Goal: Check status: Check status

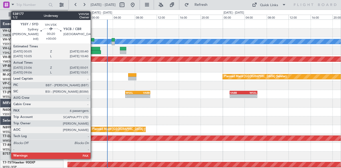
click at [93, 41] on div at bounding box center [92, 40] width 3 height 4
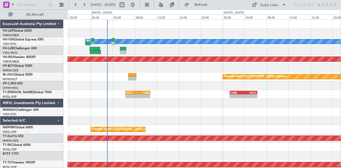
click at [118, 44] on div "[PERSON_NAME] Planned Maint Sydney ([PERSON_NAME] Intl)" at bounding box center [204, 41] width 274 height 9
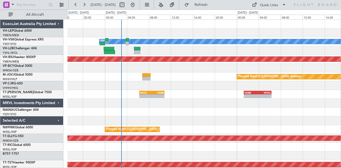
click at [128, 52] on div "[PERSON_NAME] Planned Maint Sydney ([PERSON_NAME] Intl) Planned Maint [GEOGRAPH…" at bounding box center [204, 165] width 274 height 290
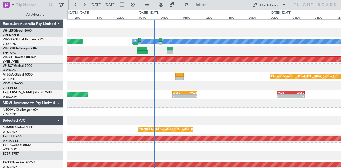
click at [124, 53] on div "[PERSON_NAME] Planned Maint Sydney ([PERSON_NAME] Intl) No Crew Planned Maint […" at bounding box center [204, 165] width 274 height 290
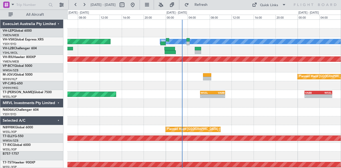
click at [149, 50] on div at bounding box center [204, 50] width 274 height 9
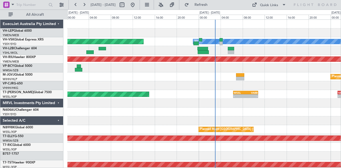
click at [151, 55] on div "[PERSON_NAME] Planned Maint Sydney ([PERSON_NAME] Intl) No Crew Planned Maint […" at bounding box center [204, 165] width 274 height 290
click at [153, 55] on div "[PERSON_NAME] Planned Maint Sydney ([PERSON_NAME] Intl) No Crew Planned Maint […" at bounding box center [204, 165] width 274 height 290
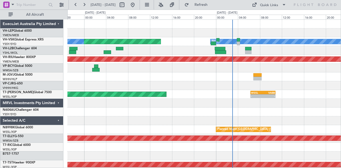
click at [120, 57] on div "[PERSON_NAME] Planned Maint Sydney ([PERSON_NAME] Intl) No Crew Planned Maint […" at bounding box center [204, 165] width 274 height 290
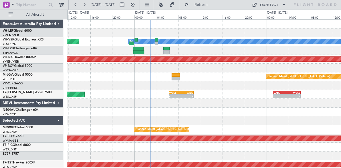
click at [46, 56] on div "[PERSON_NAME] Planned Maint Sydney ([PERSON_NAME] Intl) No Crew Planned Maint […" at bounding box center [170, 89] width 341 height 159
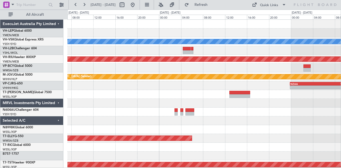
click at [36, 63] on div "[PERSON_NAME] Planned Maint [GEOGRAPHIC_DATA] ([GEOGRAPHIC_DATA]) Planned Maint…" at bounding box center [170, 89] width 341 height 159
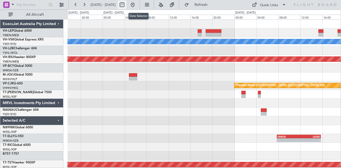
click at [126, 3] on button at bounding box center [122, 5] width 9 height 9
select select "10"
select select "2025"
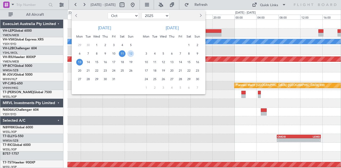
click at [155, 53] on span "4" at bounding box center [154, 53] width 7 height 7
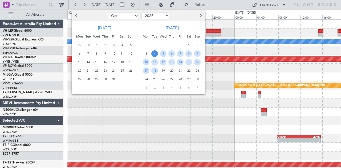
click at [155, 53] on span "4" at bounding box center [154, 53] width 7 height 7
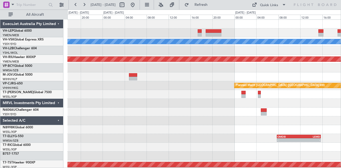
select select "11"
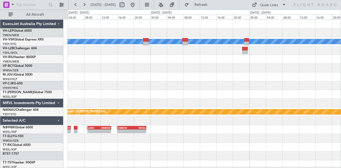
click at [286, 95] on div "- - FIMP 13:15 Z YMEN 23:20 Z [PERSON_NAME] Planned Maint Sydney ([PERSON_NAME]…" at bounding box center [204, 165] width 274 height 290
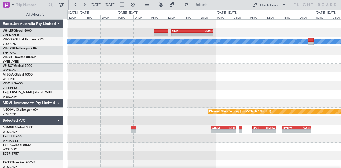
click at [290, 97] on div "- - FIMP 13:15 Z YMEN 23:20 Z [PERSON_NAME] Planned Maint Sydney ([PERSON_NAME]…" at bounding box center [204, 165] width 274 height 290
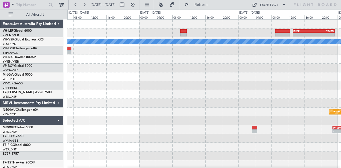
click at [227, 92] on div "- - FIMP 13:15 Z YMEN 23:20 Z [PERSON_NAME] Planned Maint Sydney ([PERSON_NAME]…" at bounding box center [204, 165] width 274 height 290
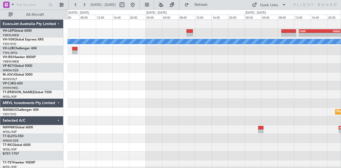
click at [205, 90] on div "- - FIMP 13:15 Z YMEN 23:20 Z [PERSON_NAME] Planned Maint Sydney ([PERSON_NAME]…" at bounding box center [204, 165] width 274 height 290
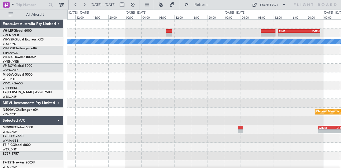
click at [278, 119] on div "- - FIMP 13:15 Z YMEN 23:20 Z [PERSON_NAME] Planned Maint Sydney ([PERSON_NAME]…" at bounding box center [204, 165] width 274 height 290
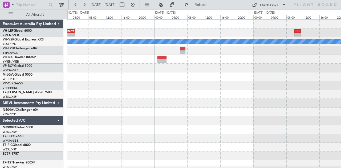
click at [275, 118] on div "- - SBGR 19:50 Z FACT 04:45 Z - - FIMP 13:15 Z YMEN 23:20 Z [PERSON_NAME] - - A…" at bounding box center [204, 165] width 274 height 290
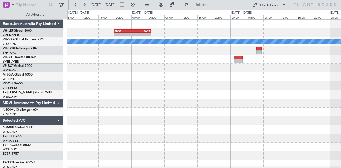
click at [338, 132] on div "- - SBGR 19:50 Z FACT 04:45 Z [PERSON_NAME] WIII 23:40 Z RKPK 06:35 Z - - - - R…" at bounding box center [204, 165] width 274 height 290
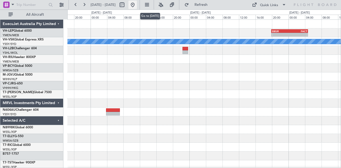
click at [137, 3] on button at bounding box center [132, 5] width 9 height 9
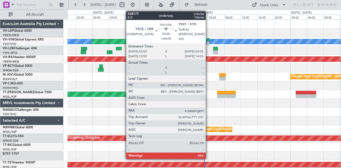
click at [208, 42] on div at bounding box center [208, 44] width 3 height 4
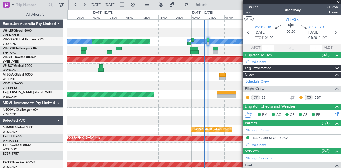
click at [267, 49] on input "text" at bounding box center [268, 48] width 13 height 6
type input "03:10"
click at [56, 76] on div "[PERSON_NAME] Planned Maint Sydney ([PERSON_NAME] Intl) No Crew Planned Maint […" at bounding box center [170, 89] width 341 height 159
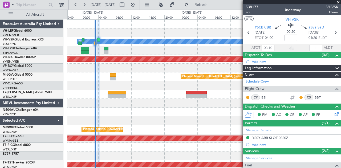
click at [339, 1] on span at bounding box center [338, 2] width 5 height 5
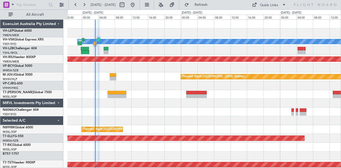
type input "0"
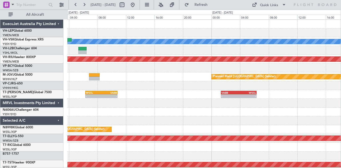
click at [110, 52] on div at bounding box center [204, 50] width 274 height 9
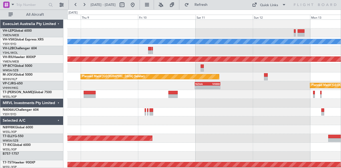
click at [95, 112] on div at bounding box center [204, 112] width 274 height 9
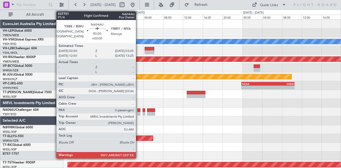
click at [139, 112] on div at bounding box center [138, 114] width 3 height 4
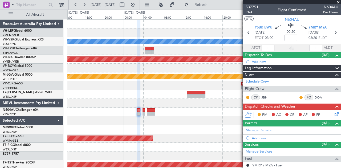
click at [174, 47] on div "[PERSON_NAME] Planned Maint [GEOGRAPHIC_DATA] ([GEOGRAPHIC_DATA]) Planned Maint…" at bounding box center [204, 165] width 274 height 290
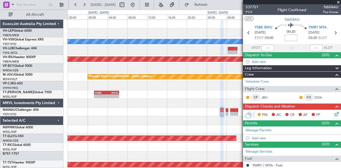
click at [243, 75] on div "[PERSON_NAME] Planned Maint [GEOGRAPHIC_DATA] ([GEOGRAPHIC_DATA]) Planned Maint…" at bounding box center [204, 165] width 274 height 290
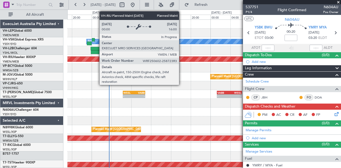
click at [259, 74] on fb-app "[DATE] - [DATE] Refresh Quick Links All Aircraft [PERSON_NAME] Planned Maint Sy…" at bounding box center [170, 86] width 341 height 164
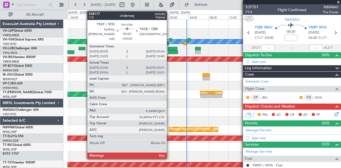
click at [170, 41] on div at bounding box center [170, 40] width 3 height 4
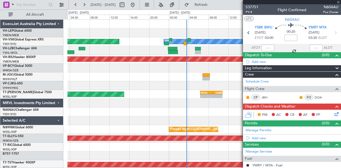
type input "23:16"
type input "23:56"
type input "6"
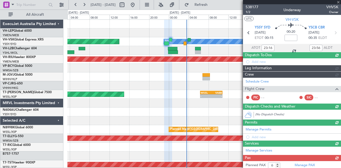
type input "09:16"
type input "09:56"
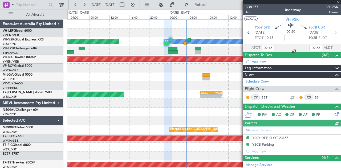
type input "23:16"
type input "23:56"
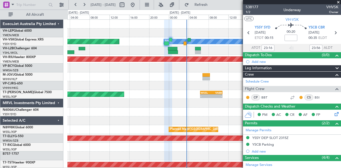
type input "09:16"
type input "09:56"
type input "23:16"
type input "23:56"
type input "09:16"
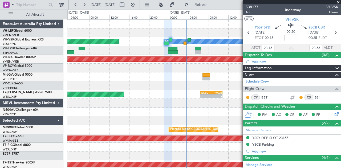
type input "09:56"
type input "23:16"
type input "23:56"
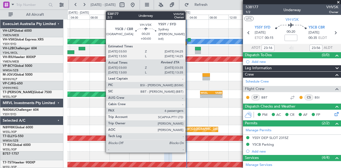
click at [188, 40] on div at bounding box center [189, 40] width 3 height 4
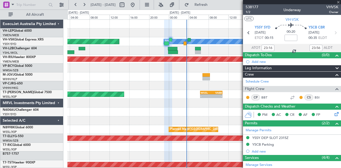
type input "03:10"
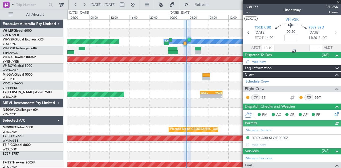
type input "03:10"
